Goal: Task Accomplishment & Management: Complete application form

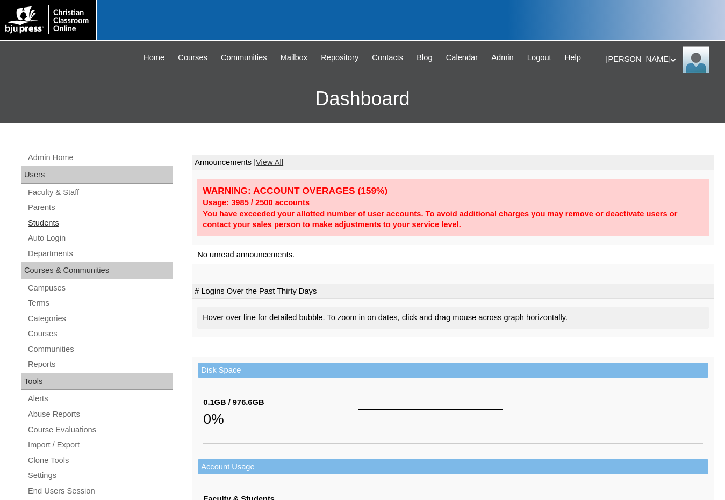
click at [55, 229] on link "Students" at bounding box center [100, 222] width 146 height 13
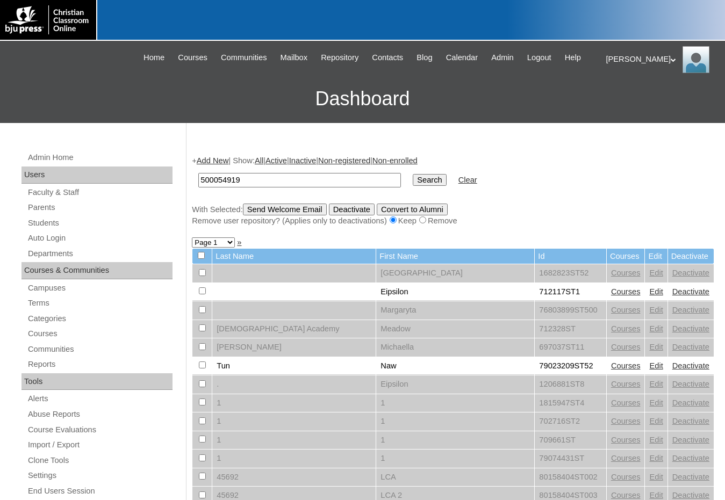
type input "500054919"
click at [413, 174] on input "Search" at bounding box center [429, 180] width 33 height 12
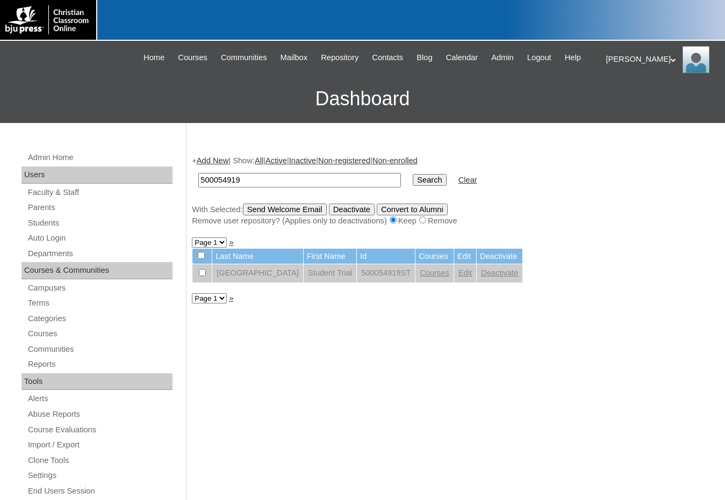
click at [223, 159] on link "Add New" at bounding box center [213, 160] width 32 height 9
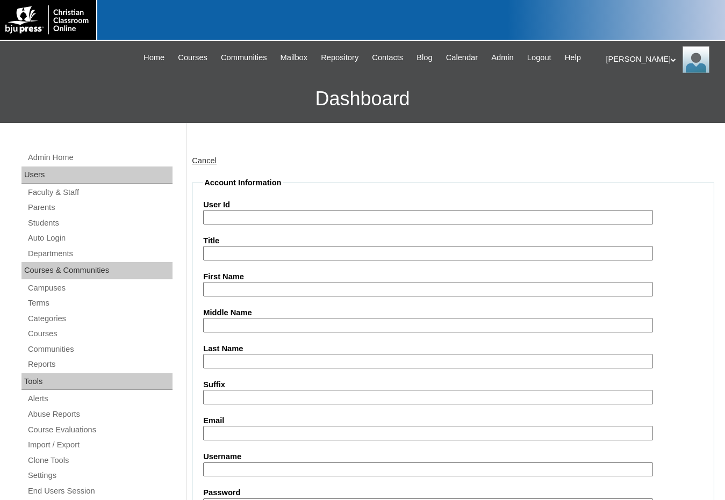
click at [257, 216] on input "User Id" at bounding box center [428, 217] width 450 height 15
paste input "500054919"
type input "500054919ST1"
type input "[PERSON_NAME]"
type input "Armendariz"
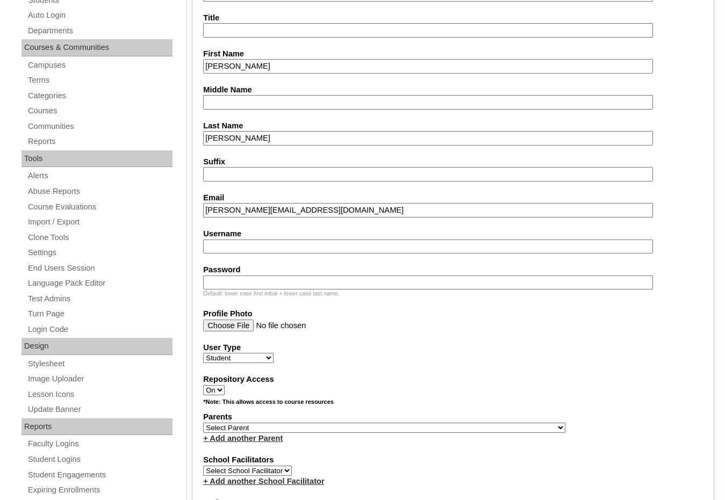
scroll to position [269, 0]
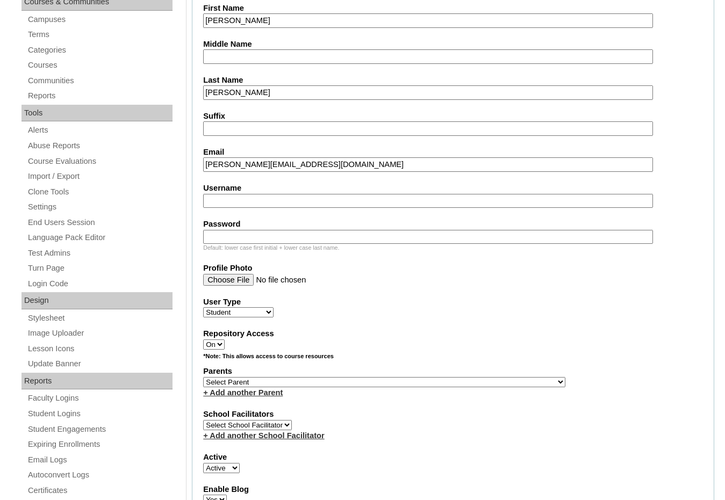
type input "leah@mohavehomes.net"
click at [442, 381] on select "Select Parent , Fautanu, Ma 1, 1 23-24 accountMorgan, Jason 6th Street Mennonit…" at bounding box center [384, 382] width 362 height 10
select select "37426"
click at [456, 379] on div "Parents Select Parent , Fautanu, Ma 1, 1 23-24 accountMorgan, Jason 6th Street …" at bounding box center [453, 382] width 500 height 32
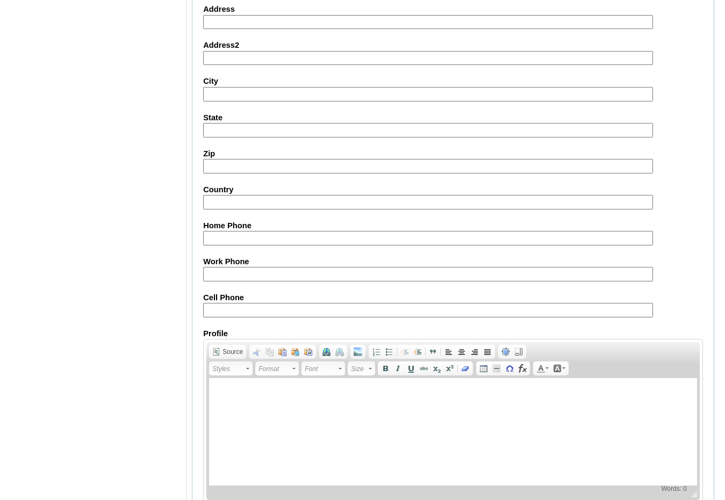
scroll to position [1134, 0]
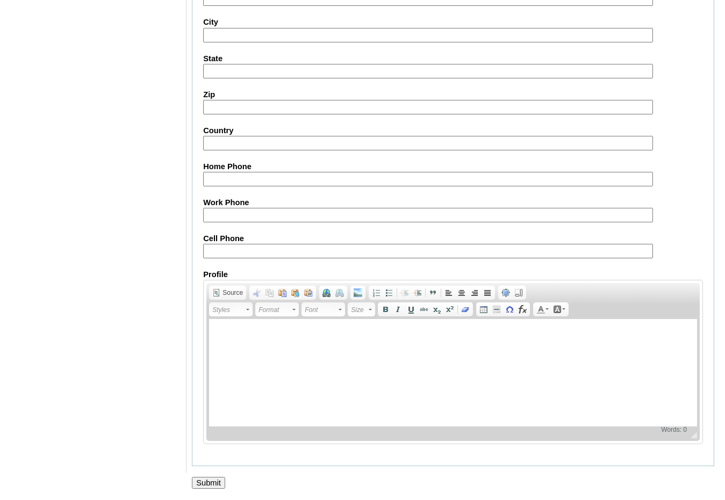
click at [201, 484] on input "Submit" at bounding box center [208, 483] width 33 height 12
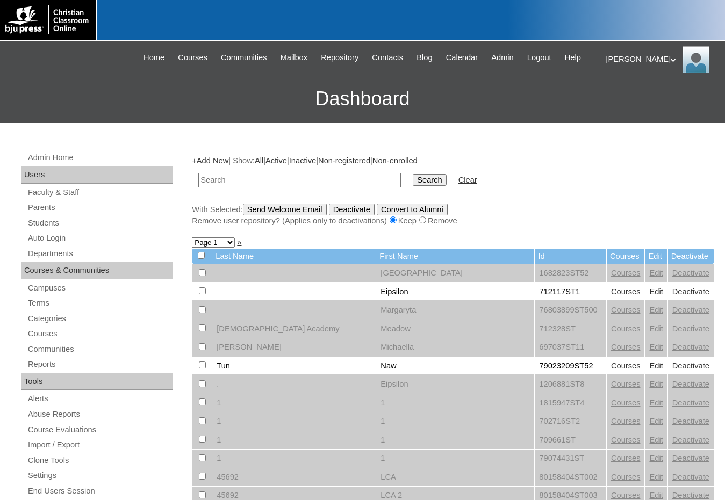
click at [548, 182] on form "Search Clear" at bounding box center [453, 180] width 522 height 27
click at [345, 182] on input "text" at bounding box center [299, 180] width 202 height 15
paste input "500054919"
type input "500054919"
click at [413, 174] on input "Search" at bounding box center [429, 180] width 33 height 12
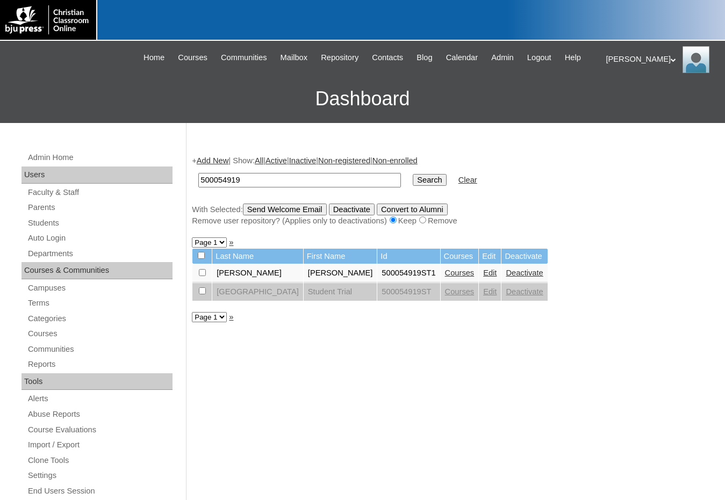
click at [445, 274] on link "Courses" at bounding box center [460, 273] width 30 height 9
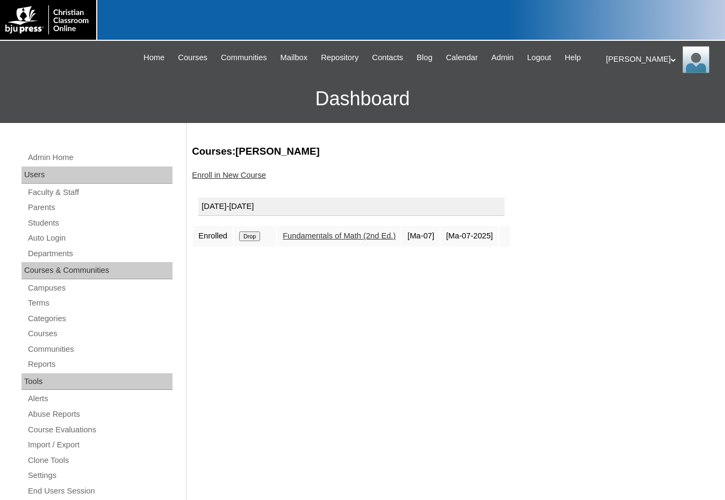
click at [254, 172] on link "Enroll in New Course" at bounding box center [229, 175] width 74 height 9
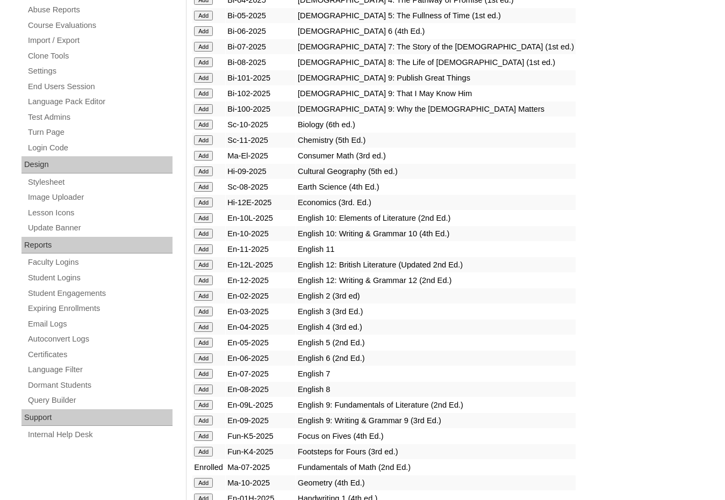
scroll to position [430, 0]
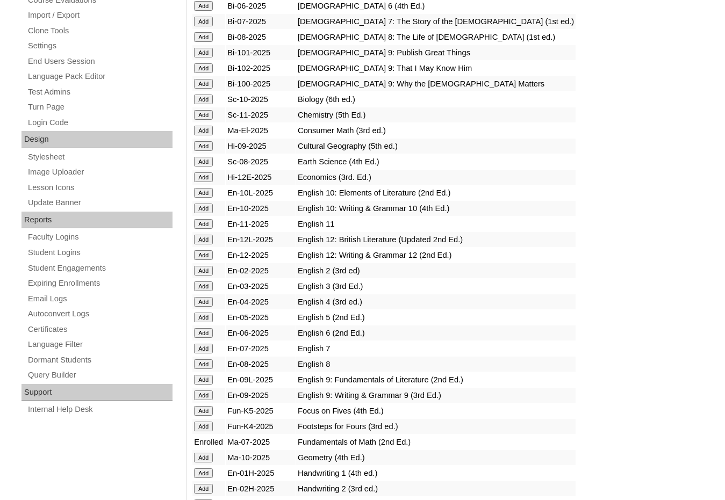
click at [200, 349] on input "Add" at bounding box center [203, 349] width 19 height 10
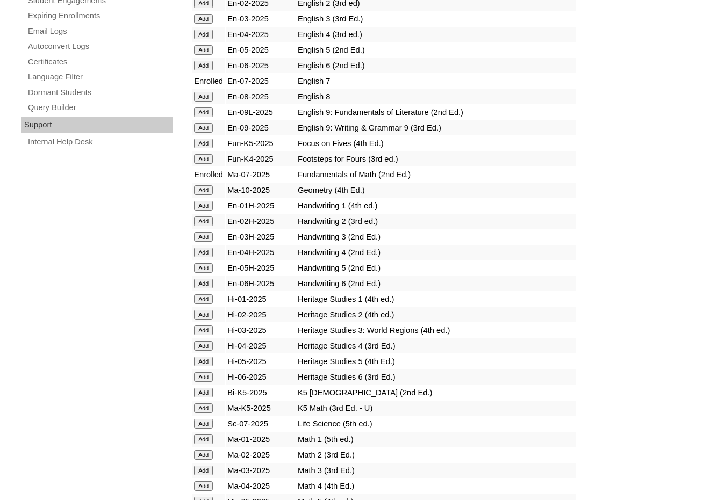
scroll to position [698, 0]
click at [205, 424] on input "Add" at bounding box center [203, 423] width 19 height 10
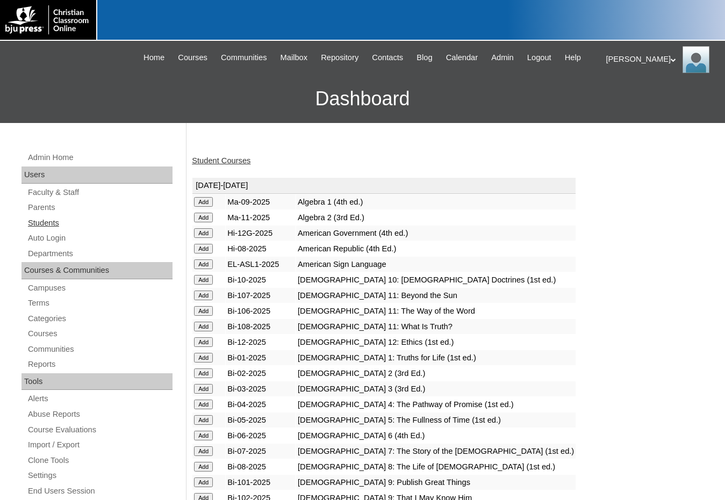
click at [42, 228] on link "Students" at bounding box center [100, 222] width 146 height 13
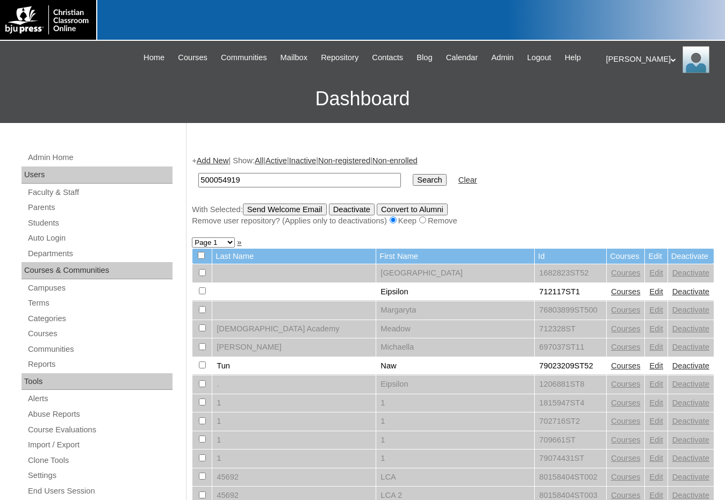
type input "500054919"
click at [413, 174] on input "Search" at bounding box center [429, 180] width 33 height 12
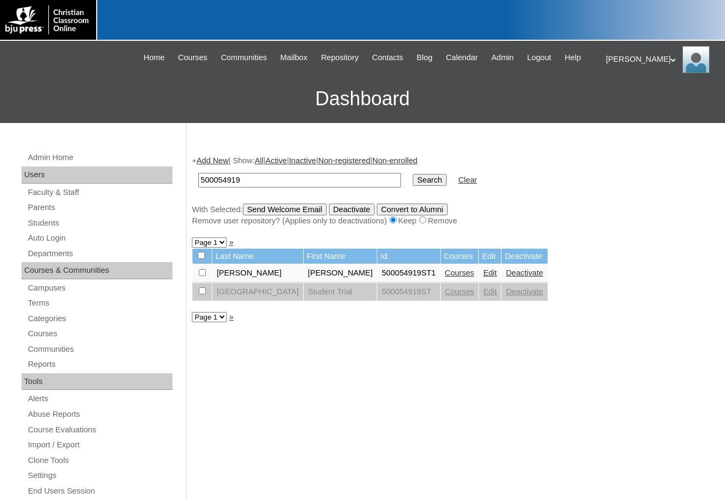
click at [200, 276] on input "checkbox" at bounding box center [202, 272] width 7 height 7
checkbox input "true"
click at [275, 210] on input "Send Welcome Email" at bounding box center [285, 210] width 84 height 12
